Goal: Transaction & Acquisition: Purchase product/service

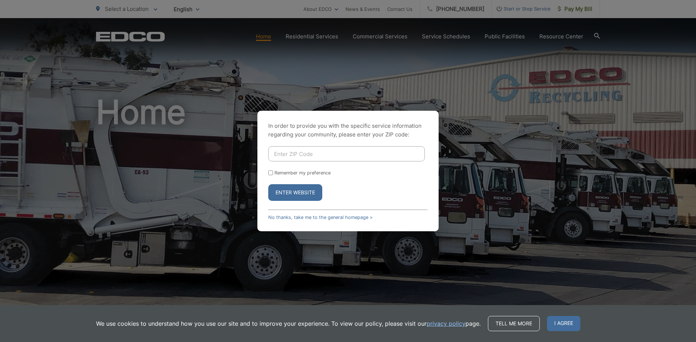
click at [304, 195] on button "Enter Website" at bounding box center [295, 192] width 54 height 17
click at [312, 158] on input "Enter ZIP Code" at bounding box center [346, 153] width 157 height 15
type input "91977"
click at [319, 193] on button "Enter Website" at bounding box center [295, 192] width 54 height 17
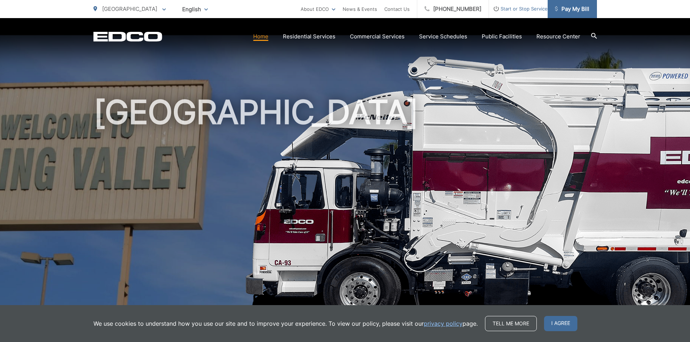
click at [571, 14] on link "Pay My Bill" at bounding box center [572, 9] width 49 height 18
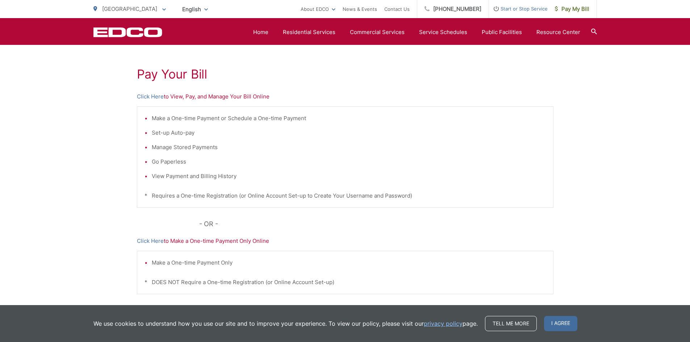
scroll to position [109, 0]
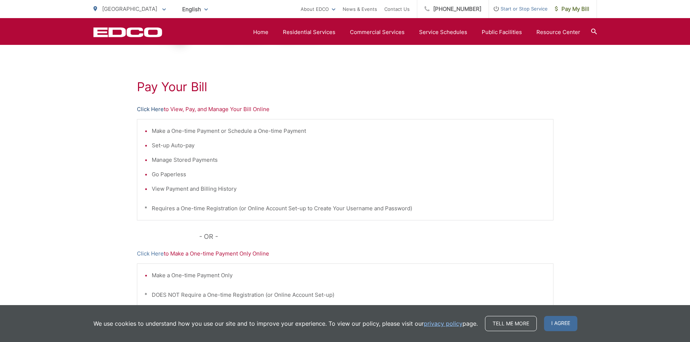
click at [145, 106] on link "Click Here" at bounding box center [150, 109] width 27 height 9
